Goal: Task Accomplishment & Management: Use online tool/utility

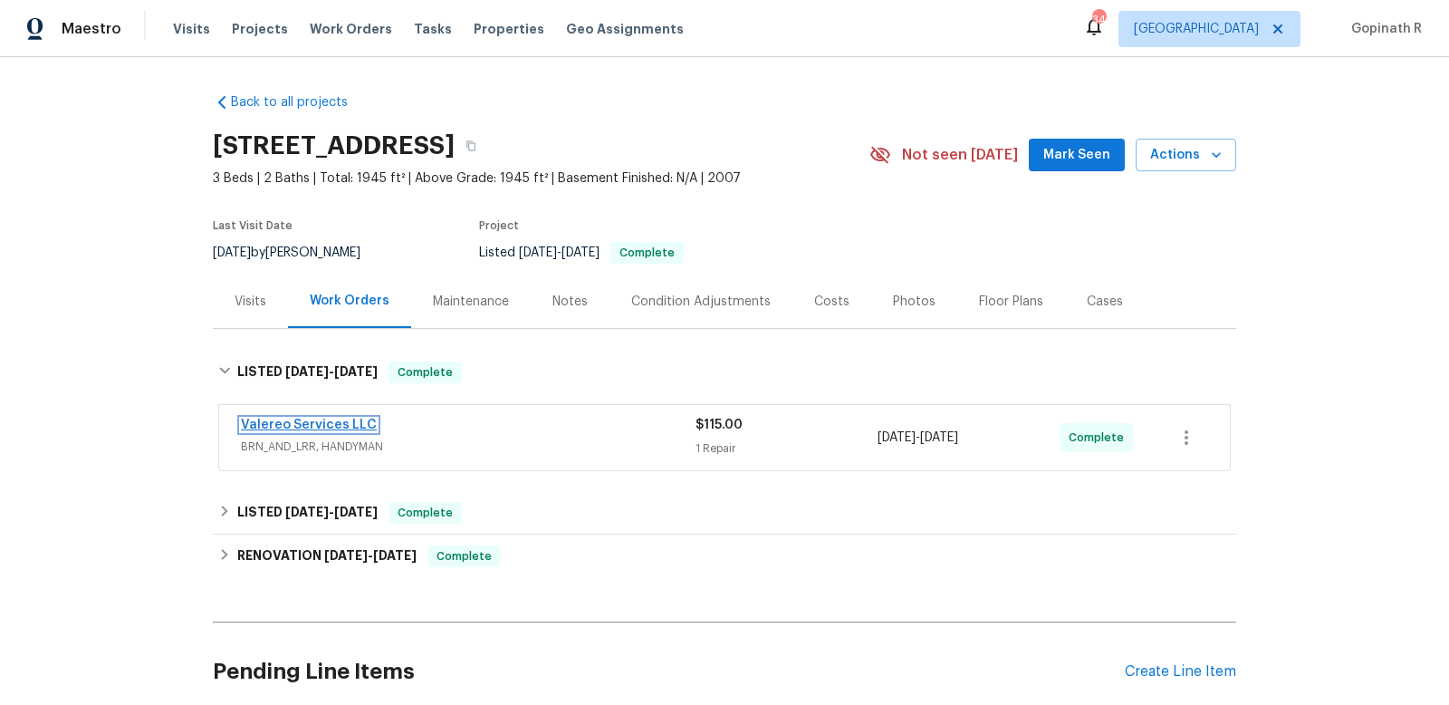
click at [286, 425] on link "Valereo Services LLC" at bounding box center [309, 424] width 136 height 13
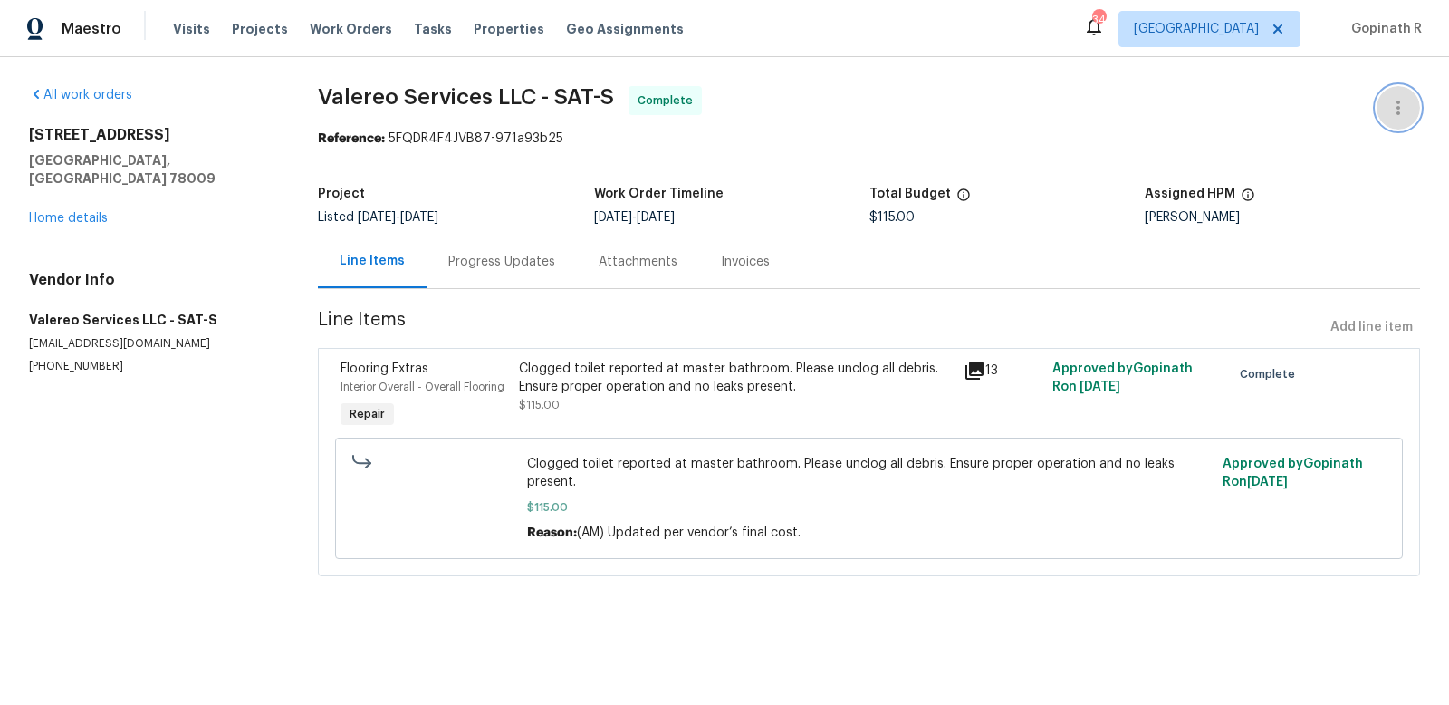
click at [1400, 104] on icon "button" at bounding box center [1399, 108] width 22 height 22
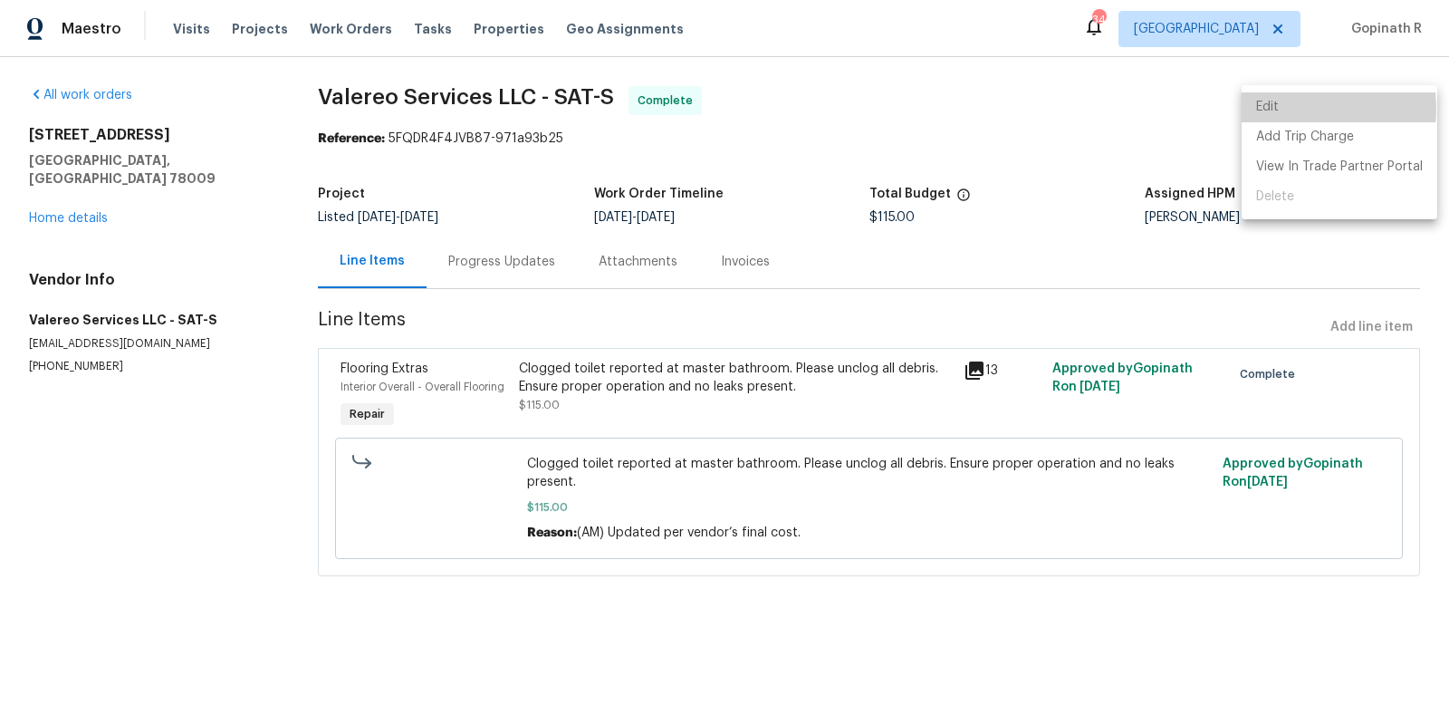
click at [1269, 110] on li "Edit" at bounding box center [1340, 107] width 196 height 30
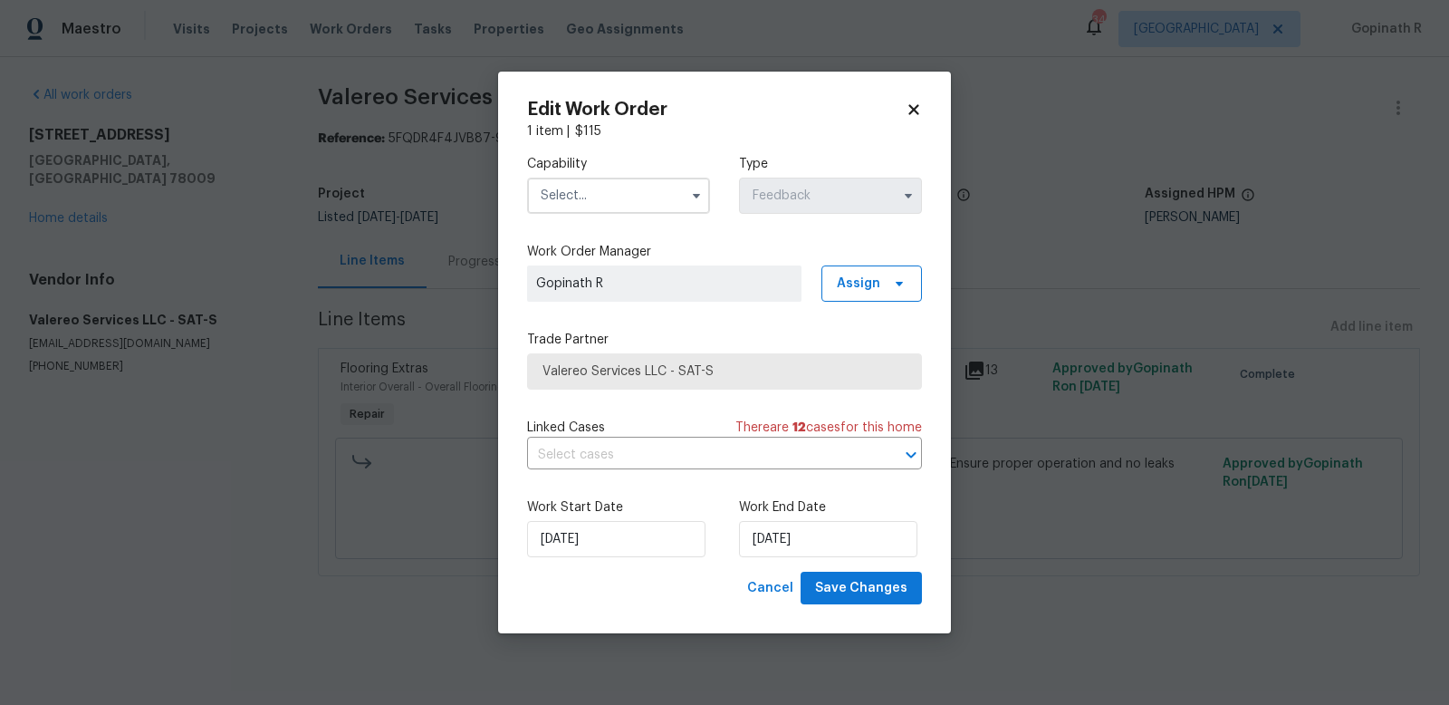
click at [919, 112] on icon at bounding box center [914, 109] width 16 height 16
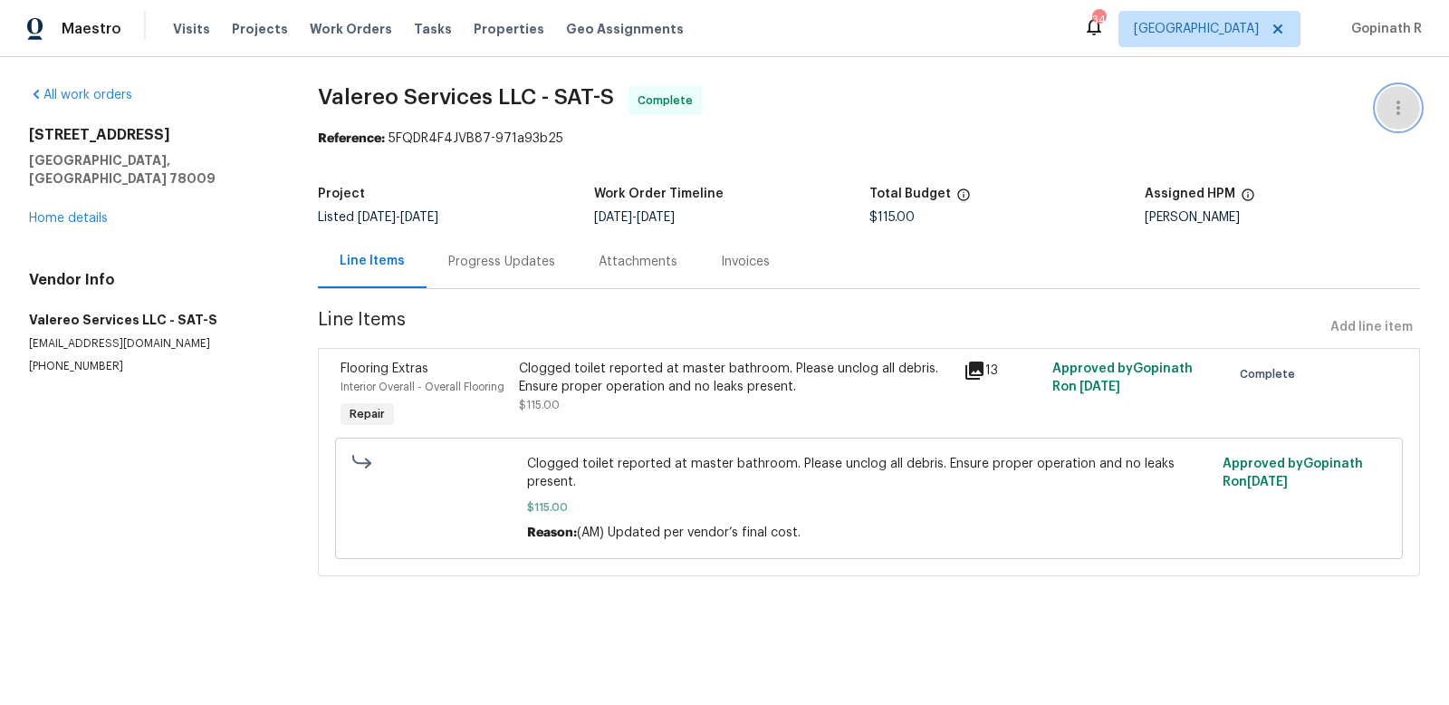
click at [1401, 110] on icon "button" at bounding box center [1399, 108] width 22 height 22
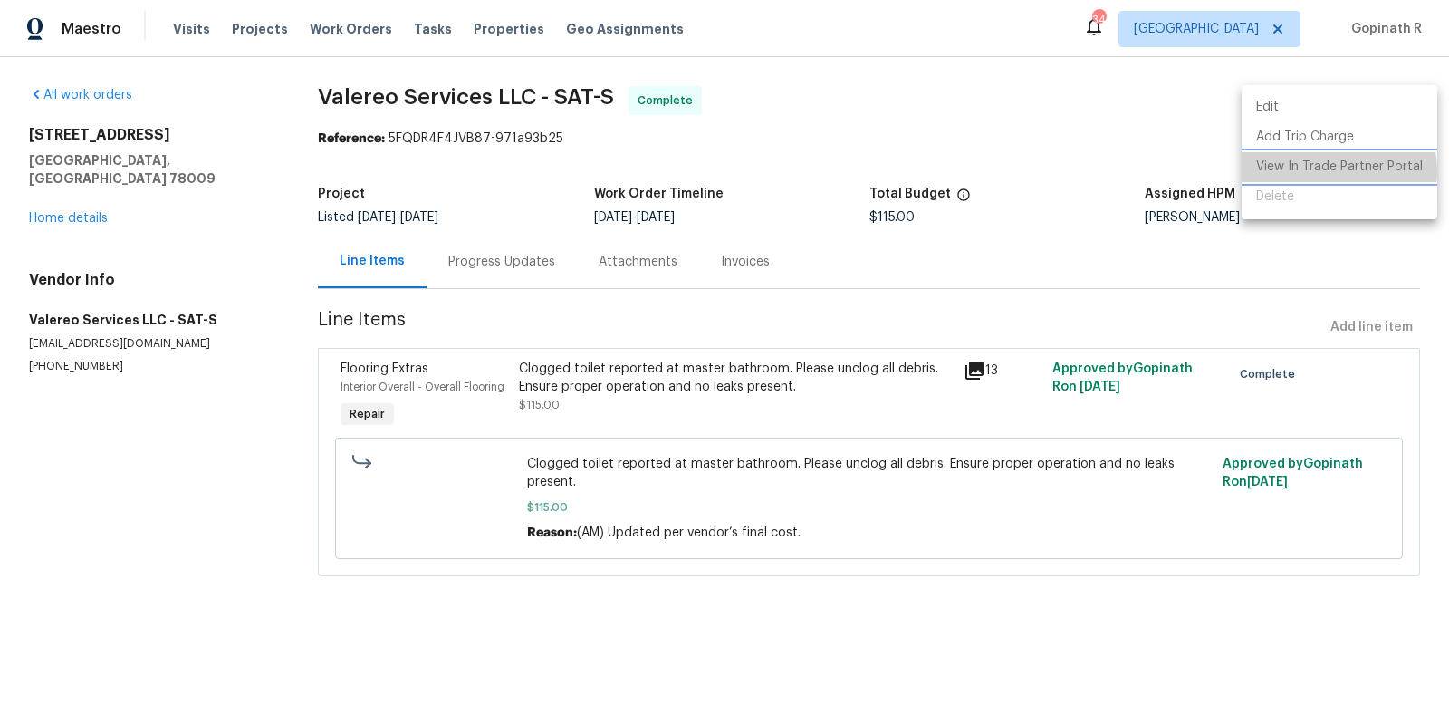
click at [1322, 171] on li "View In Trade Partner Portal" at bounding box center [1340, 167] width 196 height 30
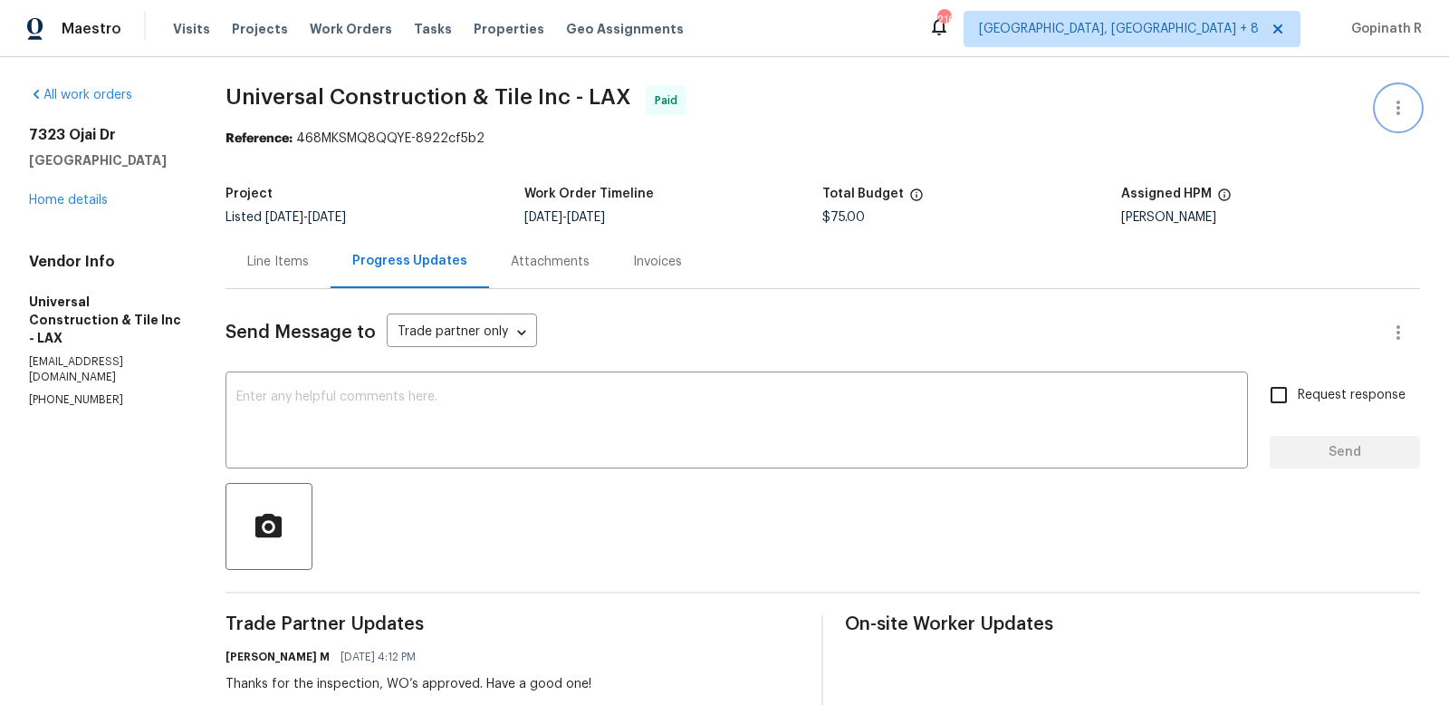
click at [1399, 104] on icon "button" at bounding box center [1399, 108] width 22 height 22
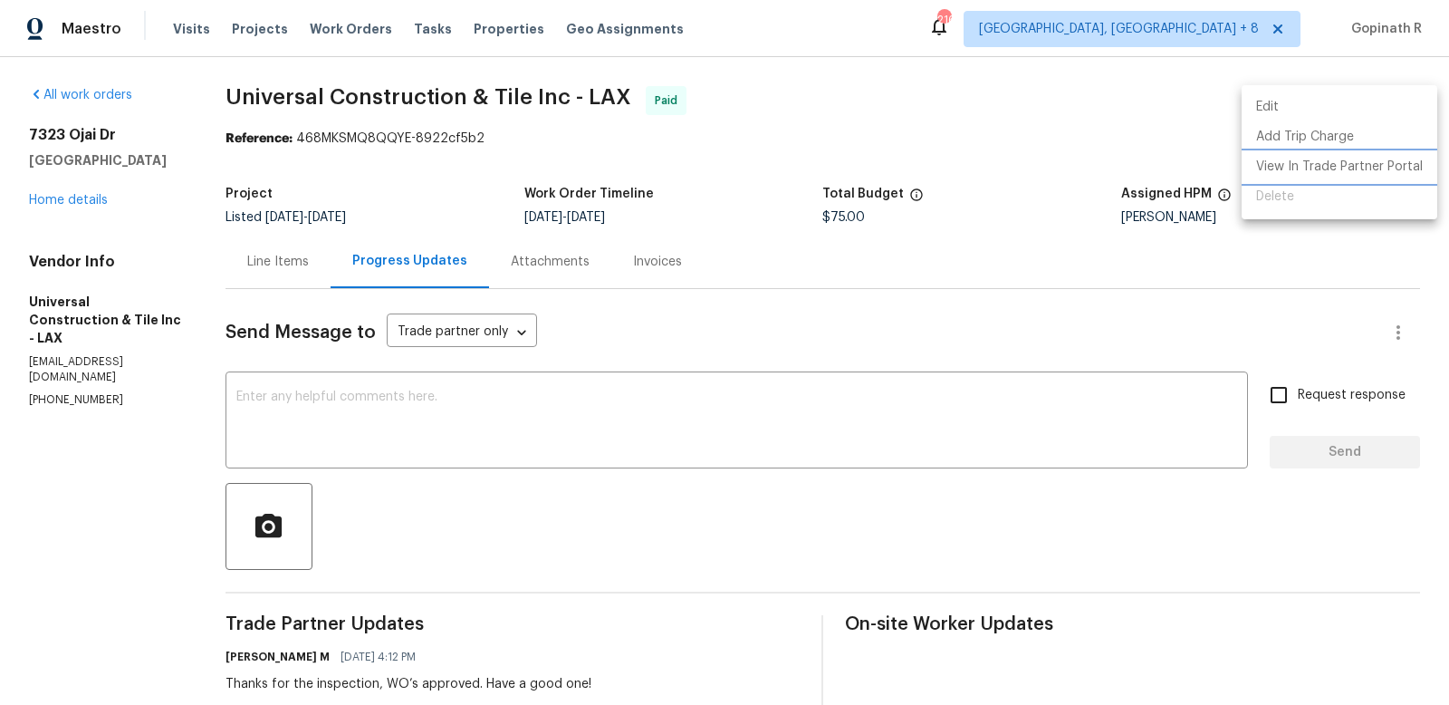
click at [1299, 164] on li "View In Trade Partner Portal" at bounding box center [1340, 167] width 196 height 30
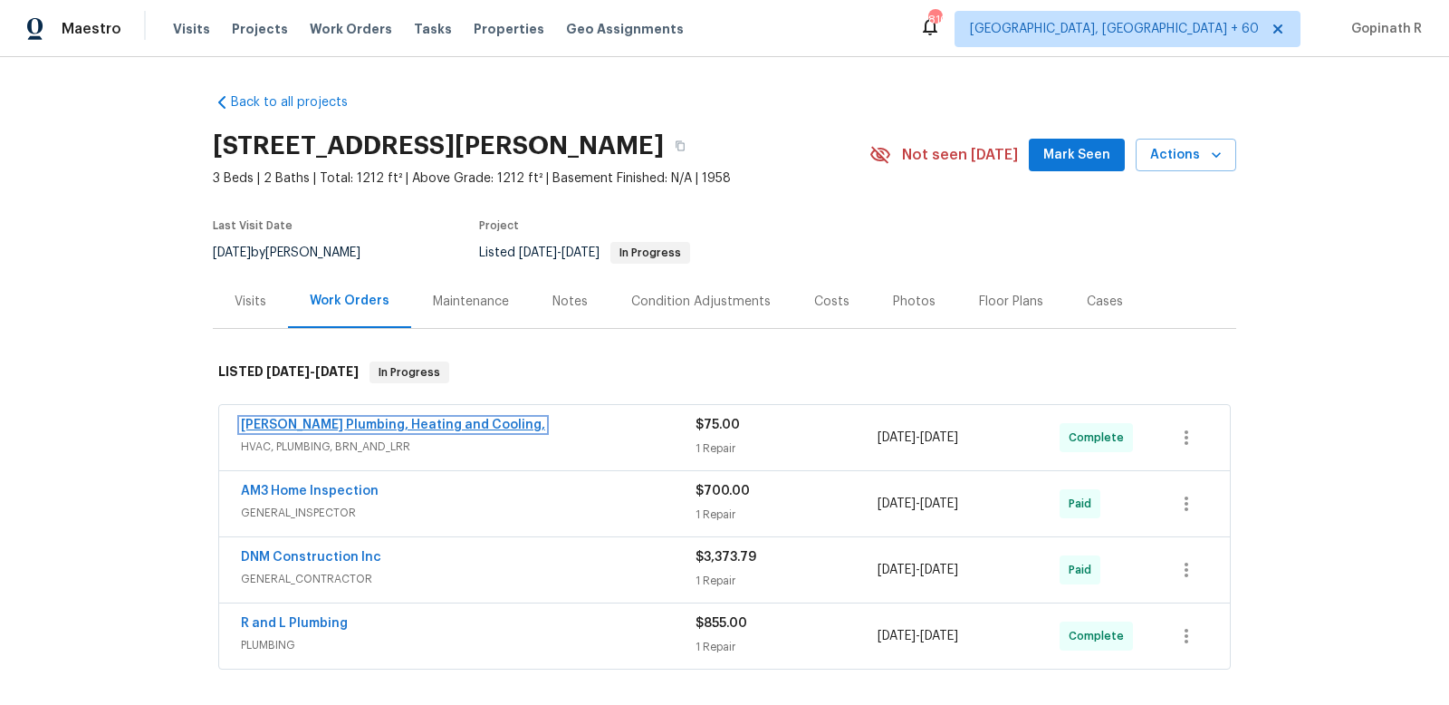
click at [443, 425] on link "[PERSON_NAME] Plumbing, Heating and Cooling," at bounding box center [393, 424] width 304 height 13
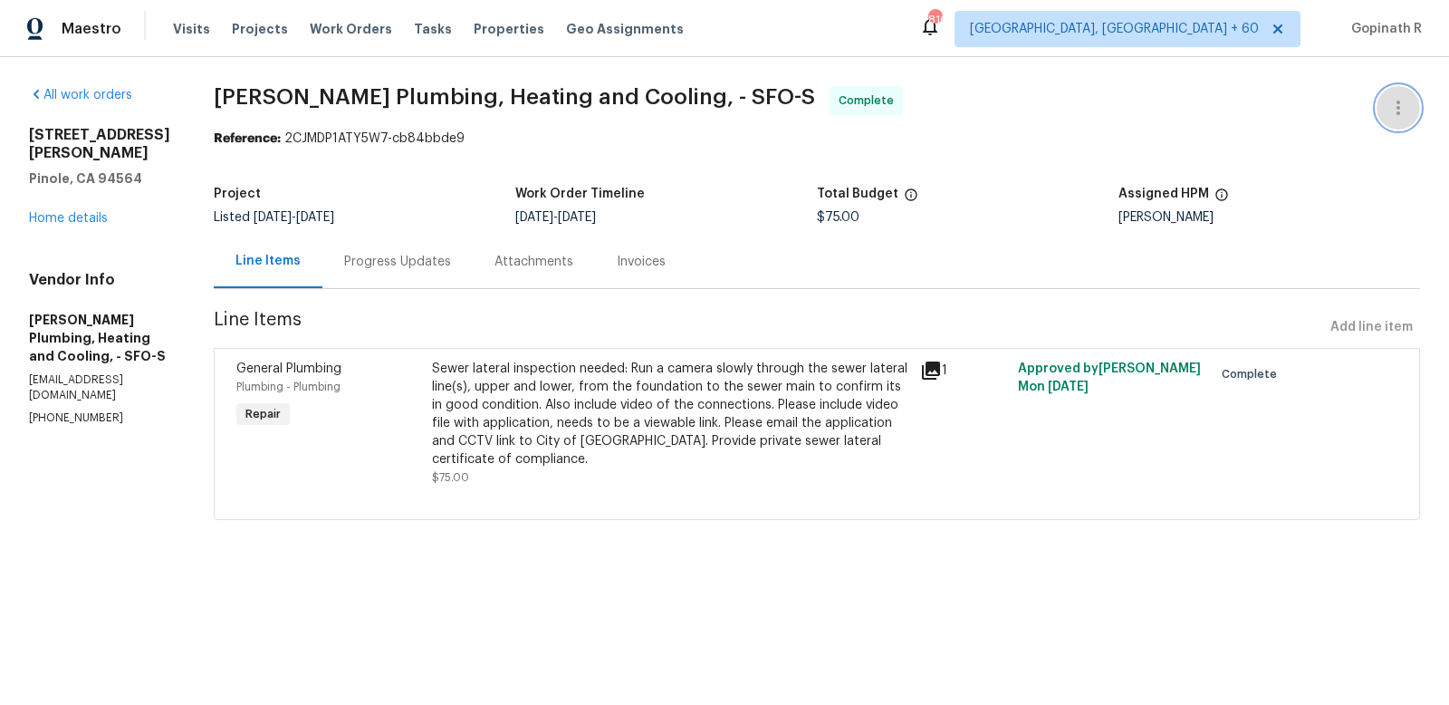
click at [1390, 109] on icon "button" at bounding box center [1399, 108] width 22 height 22
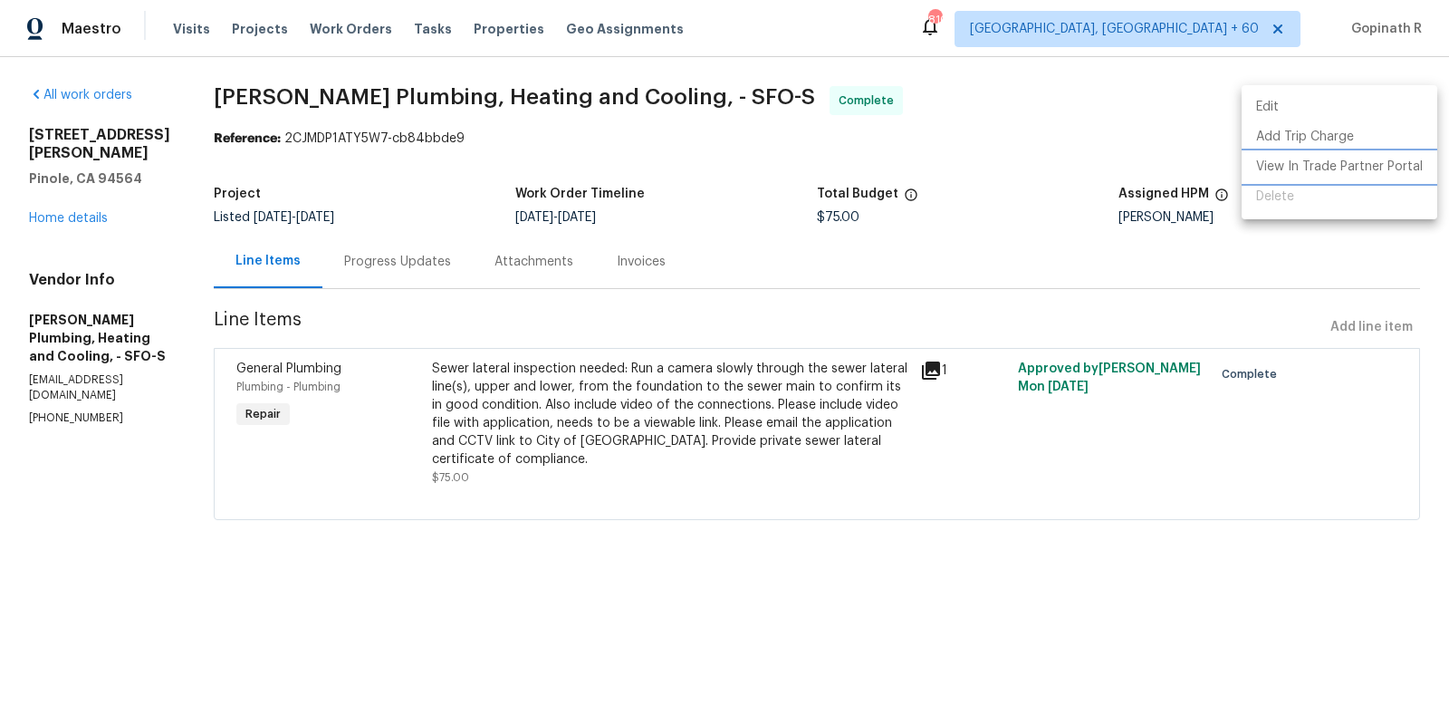
click at [1312, 164] on li "View In Trade Partner Portal" at bounding box center [1340, 167] width 196 height 30
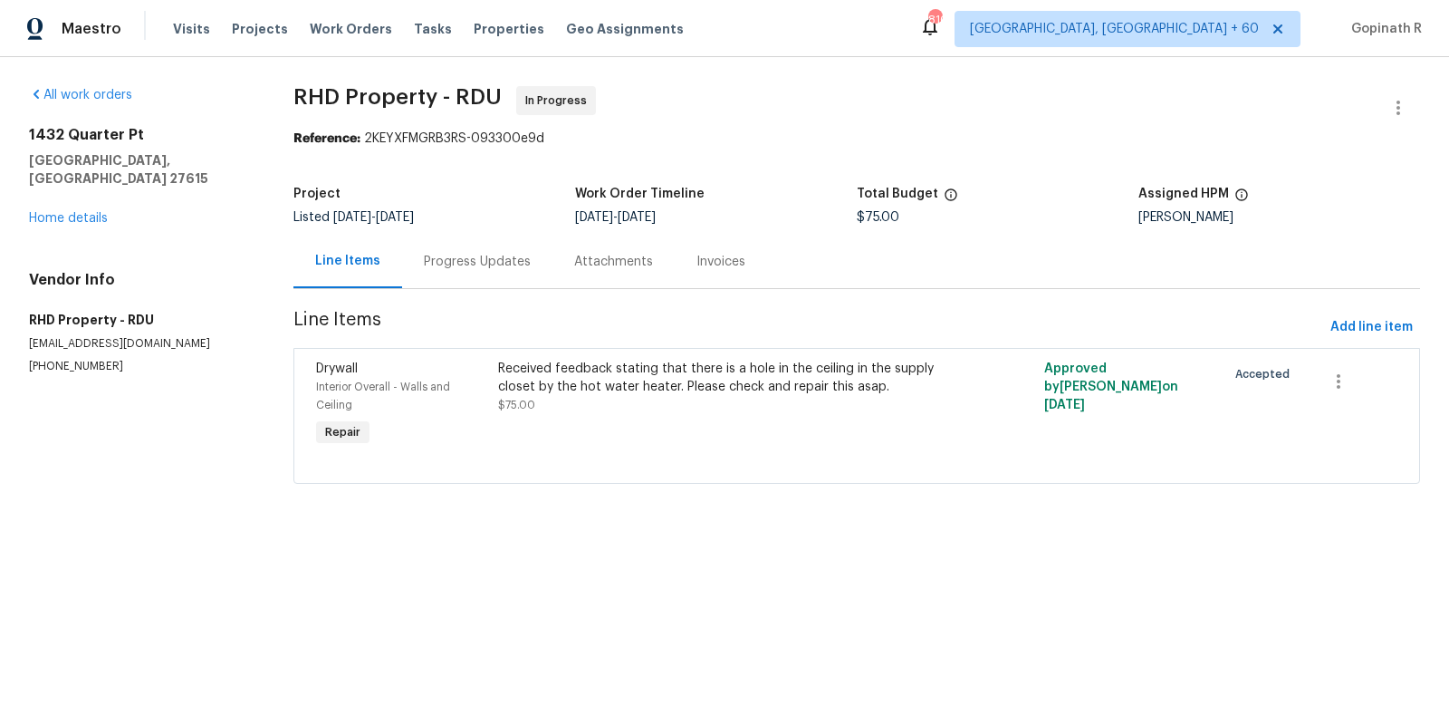
click at [442, 259] on div "Progress Updates" at bounding box center [477, 262] width 107 height 18
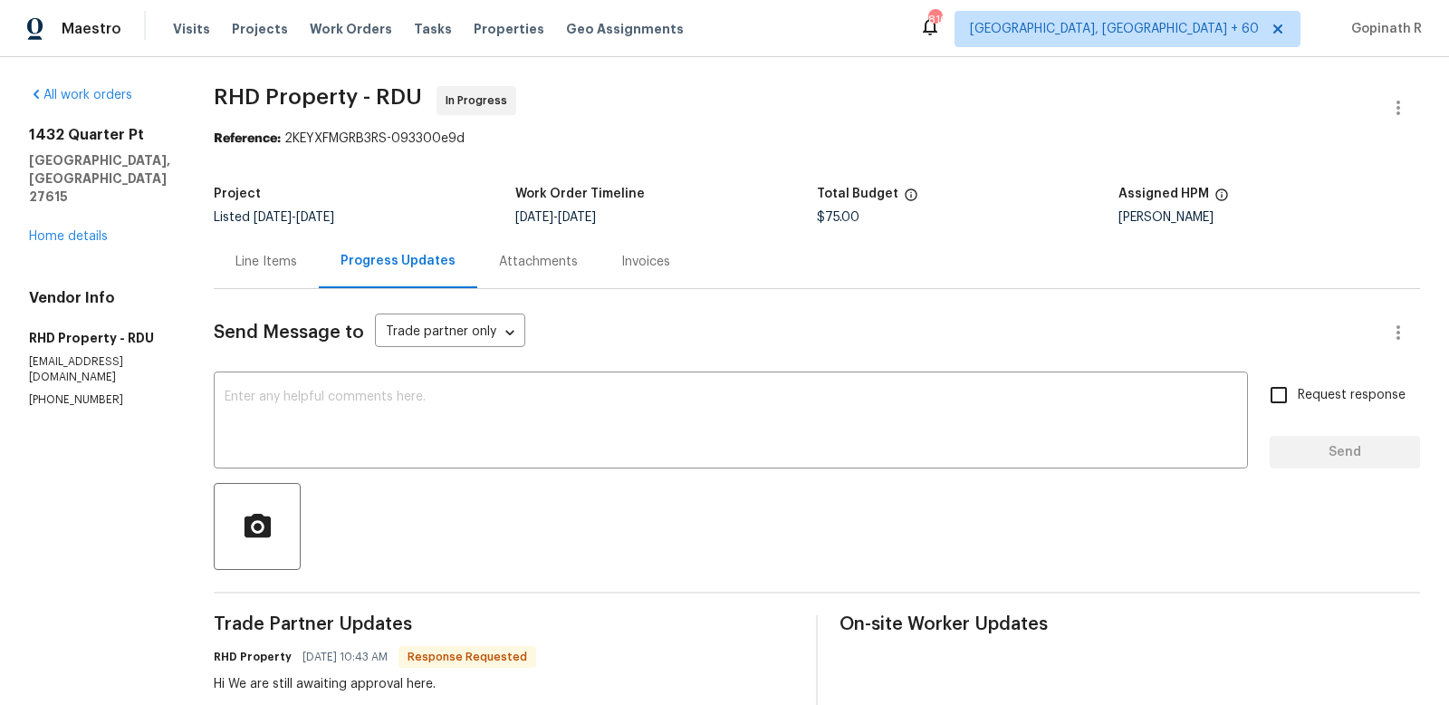
click at [291, 264] on div "Line Items" at bounding box center [266, 262] width 62 height 18
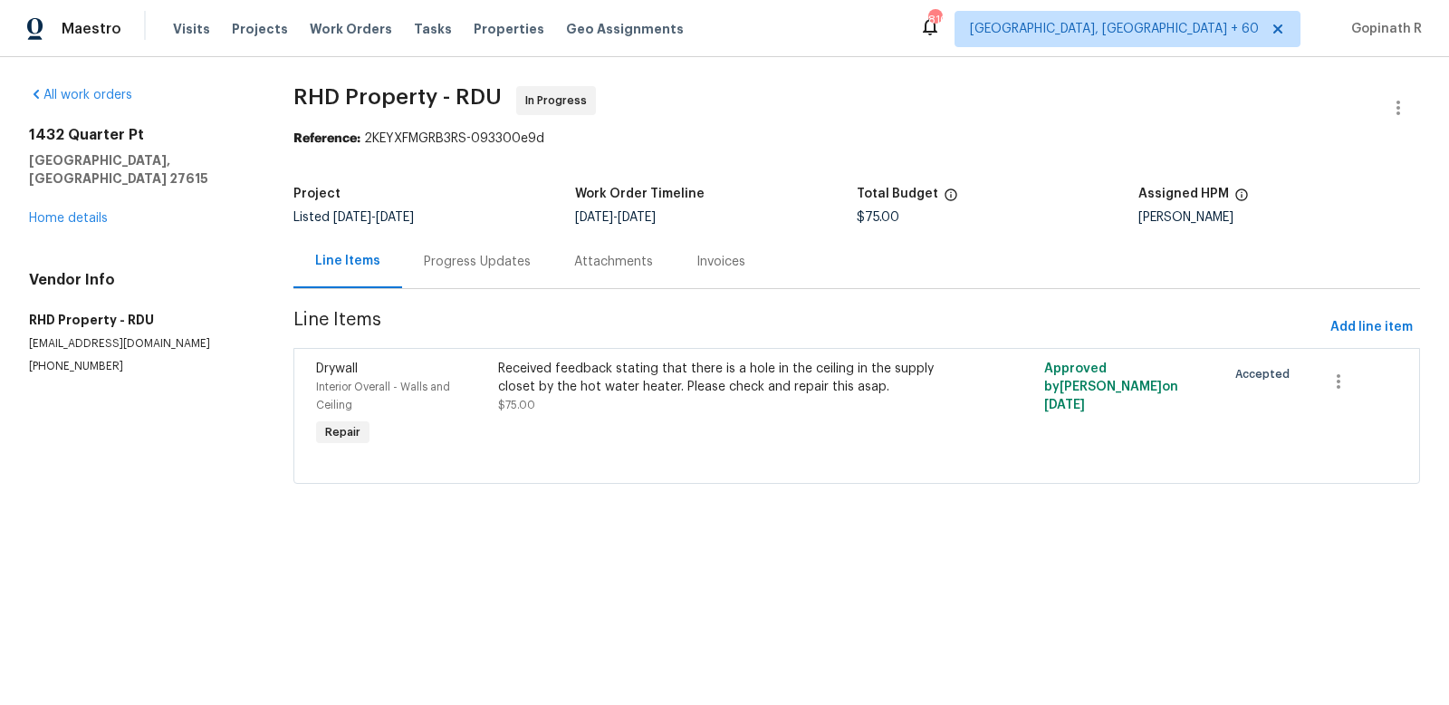
click at [444, 266] on div "Progress Updates" at bounding box center [477, 262] width 107 height 18
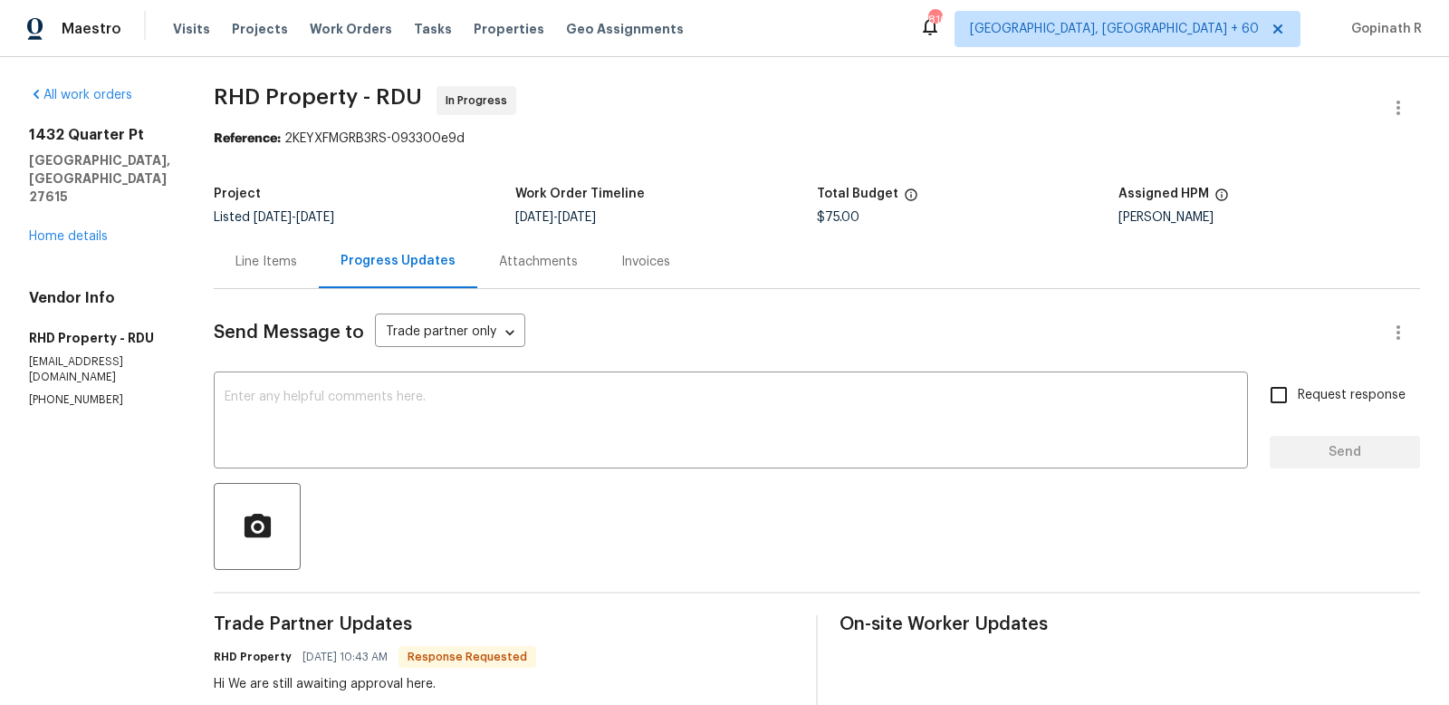
click at [279, 259] on div "Line Items" at bounding box center [266, 262] width 62 height 18
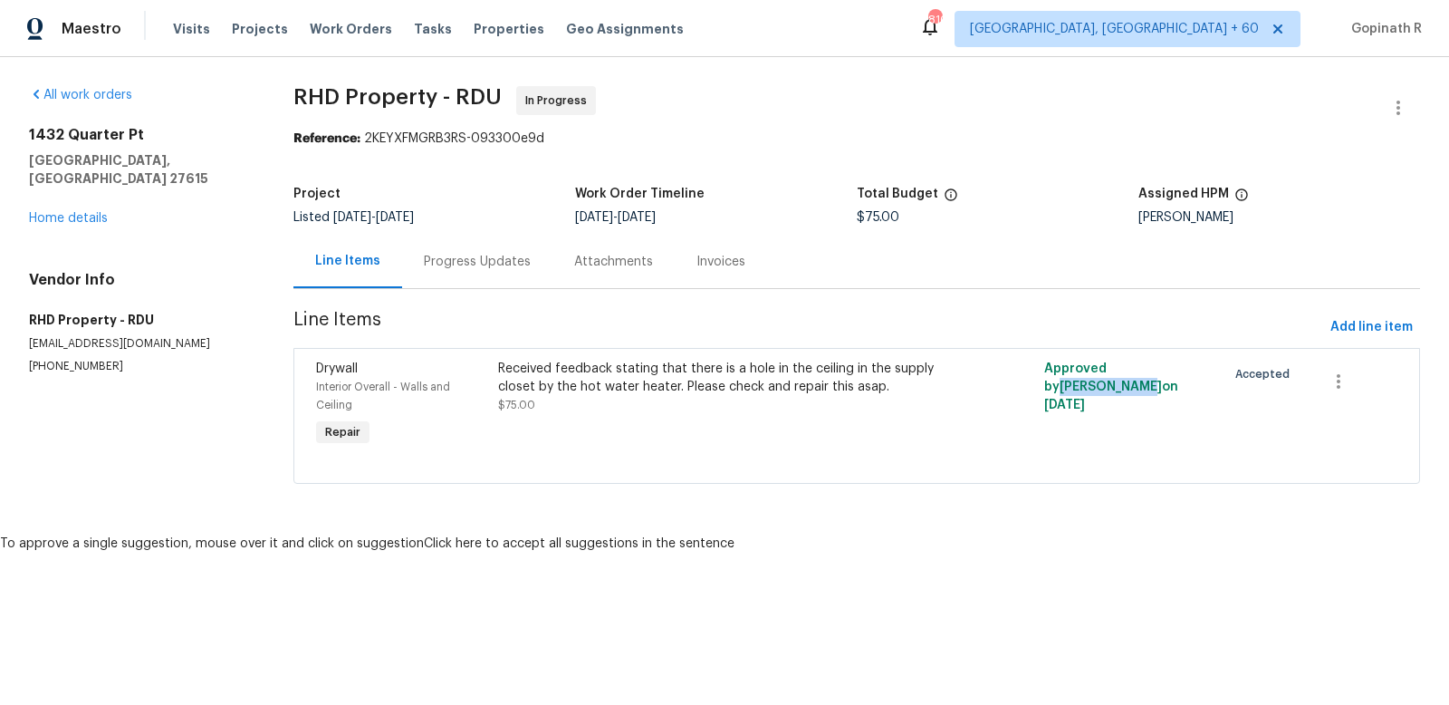
drag, startPoint x: 1127, startPoint y: 365, endPoint x: 1206, endPoint y: 365, distance: 78.8
click at [1178, 365] on span "Approved by Joseph White on 8/19/2025" at bounding box center [1111, 386] width 134 height 49
copy span "Joseph White"
click at [70, 212] on link "Home details" at bounding box center [68, 218] width 79 height 13
